Goal: Information Seeking & Learning: Learn about a topic

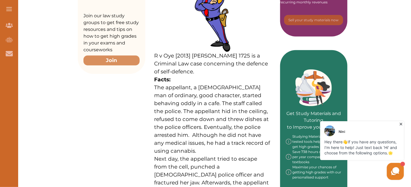
scroll to position [198, 0]
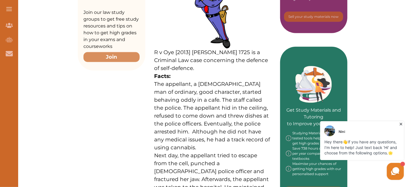
drag, startPoint x: 153, startPoint y: 64, endPoint x: 176, endPoint y: 89, distance: 33.9
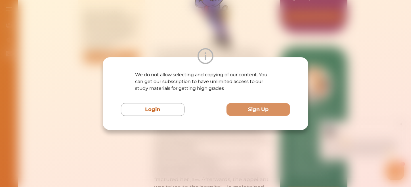
click at [144, 40] on div "We do not allow selecting and copying of our content. You can get our subscript…" at bounding box center [205, 93] width 411 height 187
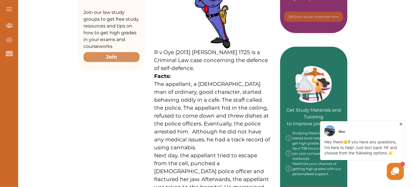
drag, startPoint x: 152, startPoint y: 63, endPoint x: 184, endPoint y: 107, distance: 54.8
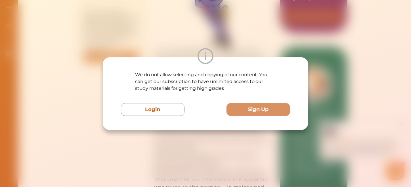
click at [206, 42] on div "We do not allow selecting and copying of our content. You can get our subscript…" at bounding box center [205, 93] width 411 height 187
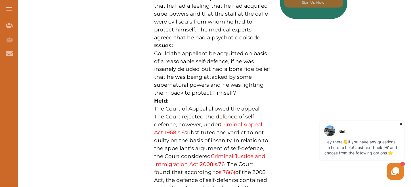
scroll to position [397, 0]
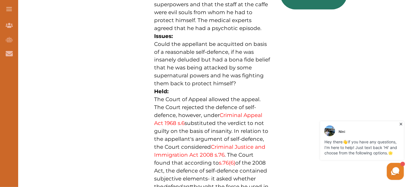
drag, startPoint x: 152, startPoint y: 77, endPoint x: 214, endPoint y: 140, distance: 88.3
click at [214, 140] on div "R v Oye [2013] [PERSON_NAME] 1725 is a Criminal Law case concerning the defence…" at bounding box center [212, 54] width 135 height 655
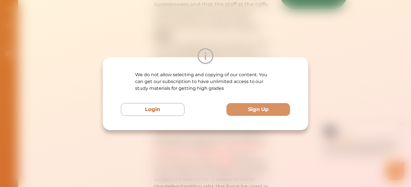
drag, startPoint x: 151, startPoint y: 27, endPoint x: 176, endPoint y: 27, distance: 25.0
click at [151, 28] on div "We do not allow selecting and copying of our content. You can get our subscript…" at bounding box center [205, 93] width 411 height 187
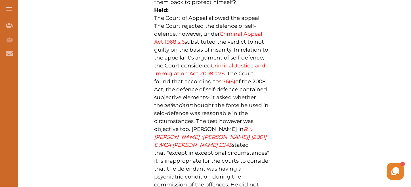
scroll to position [482, 0]
